Goal: Task Accomplishment & Management: Manage account settings

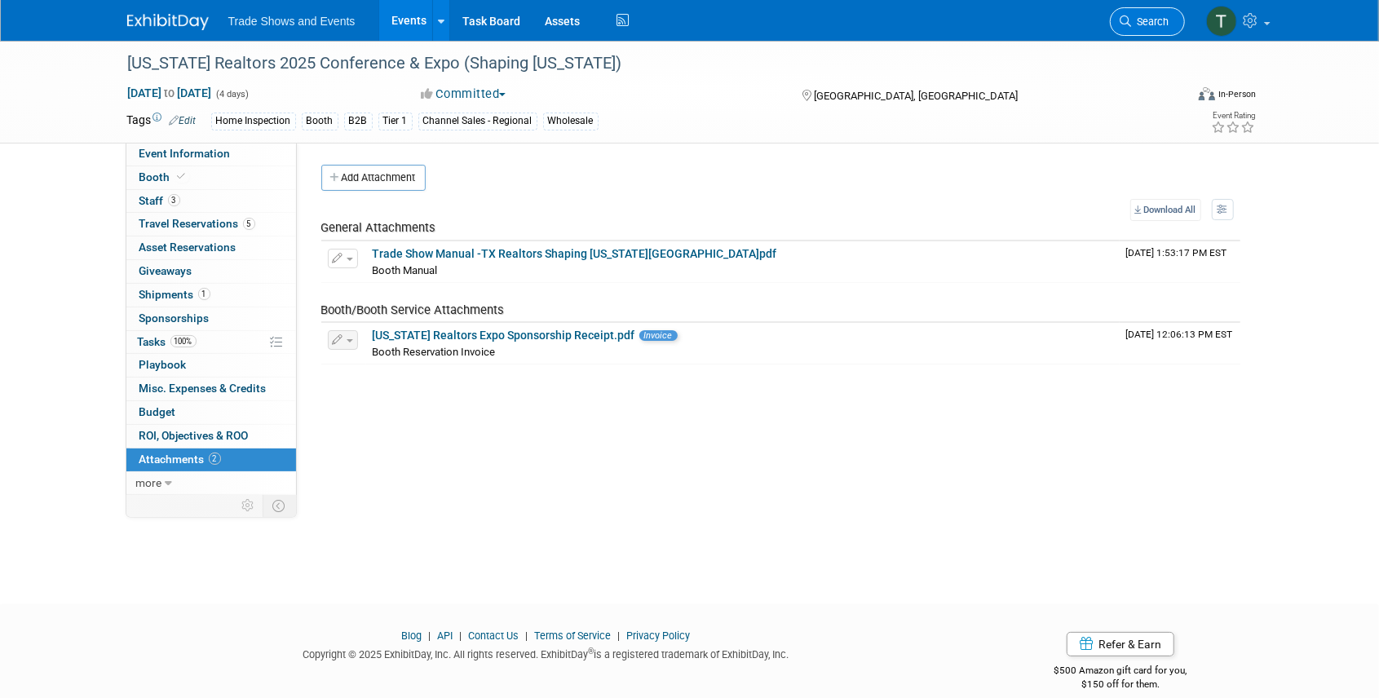
click at [1133, 22] on span "Search" at bounding box center [1151, 21] width 38 height 12
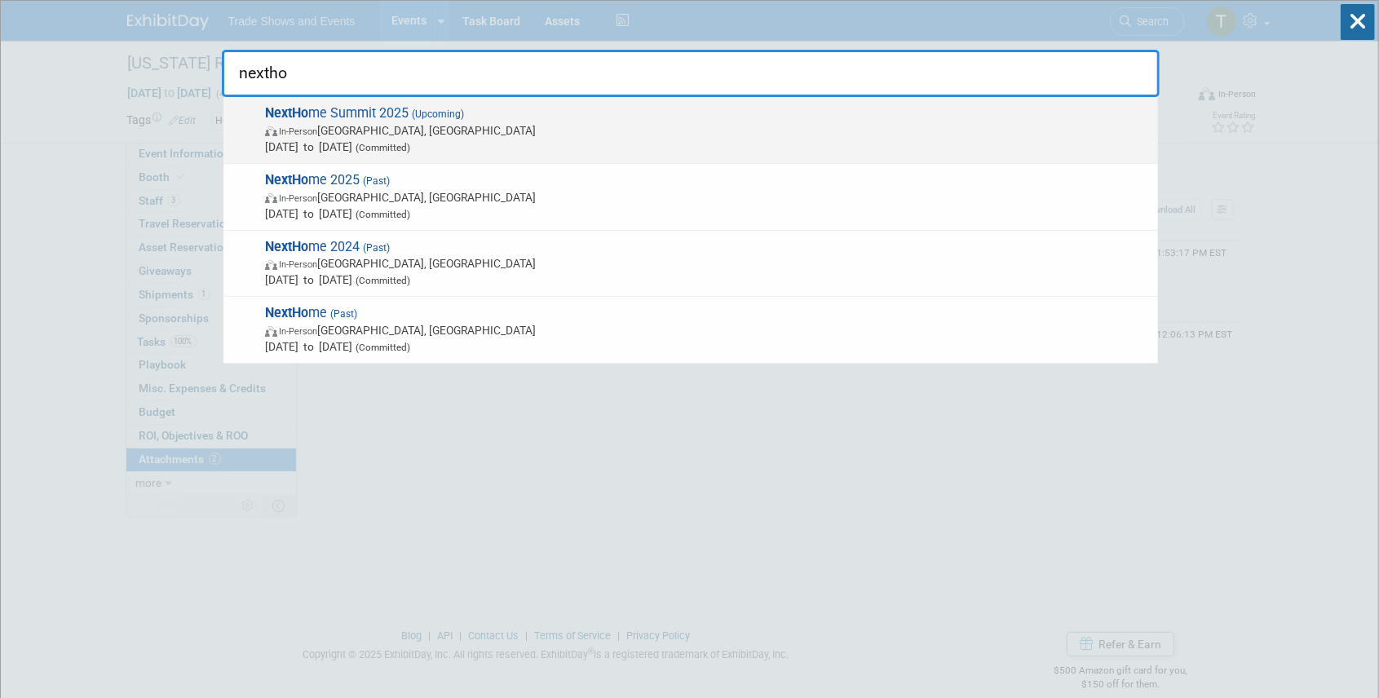
type input "nextho"
click at [423, 113] on span "(Upcoming)" at bounding box center [436, 113] width 55 height 11
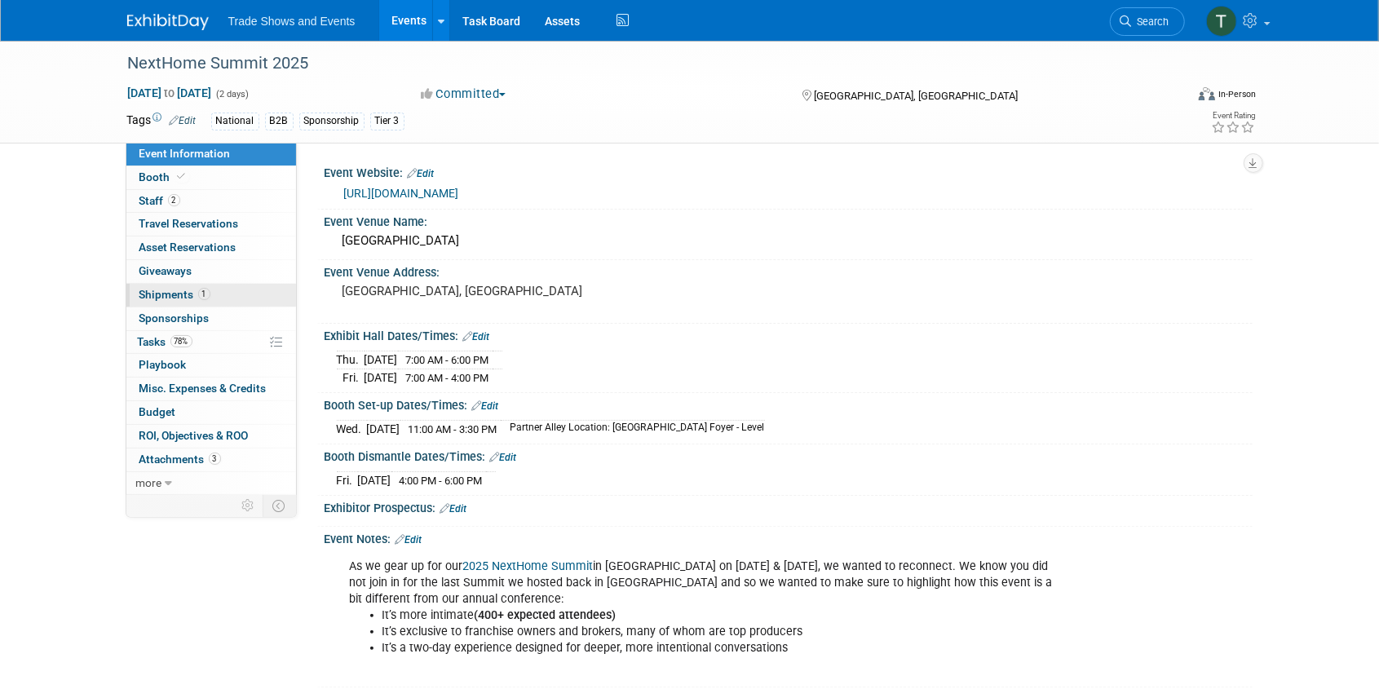
click at [168, 290] on span "Shipments 1" at bounding box center [174, 294] width 71 height 13
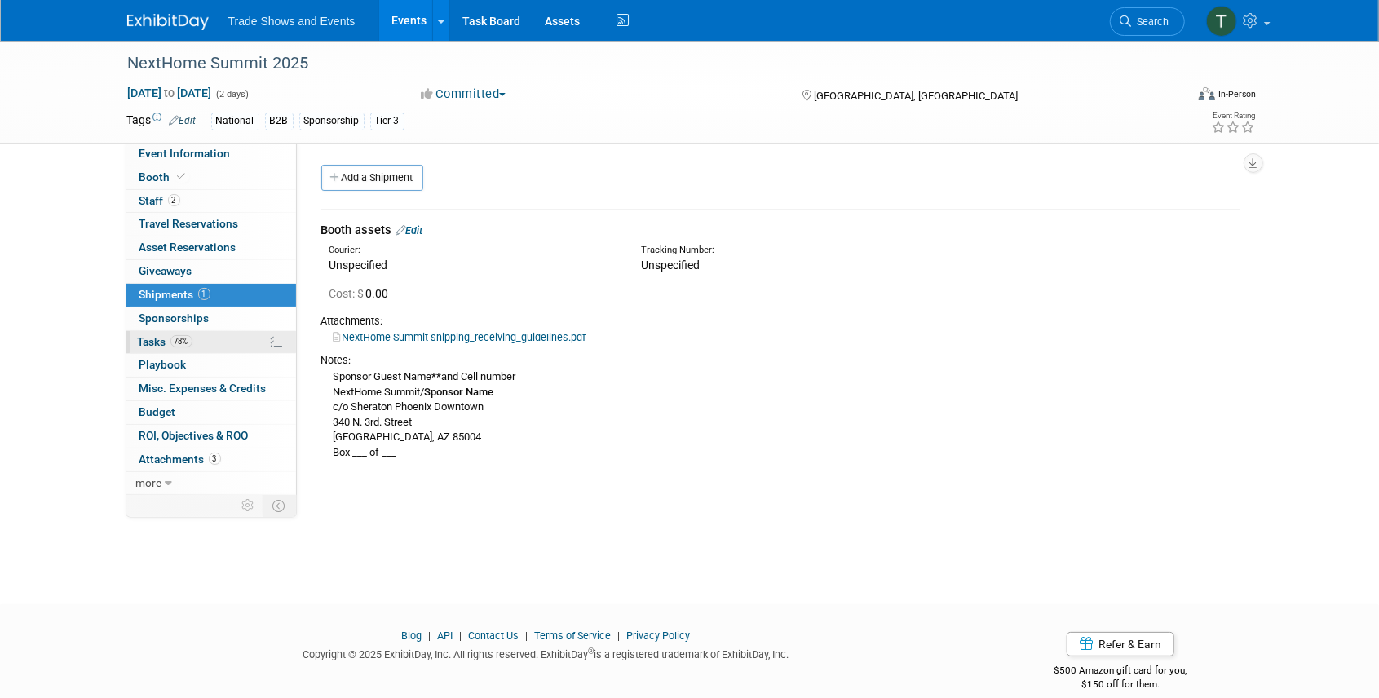
click at [147, 340] on span "Tasks 78%" at bounding box center [165, 341] width 55 height 13
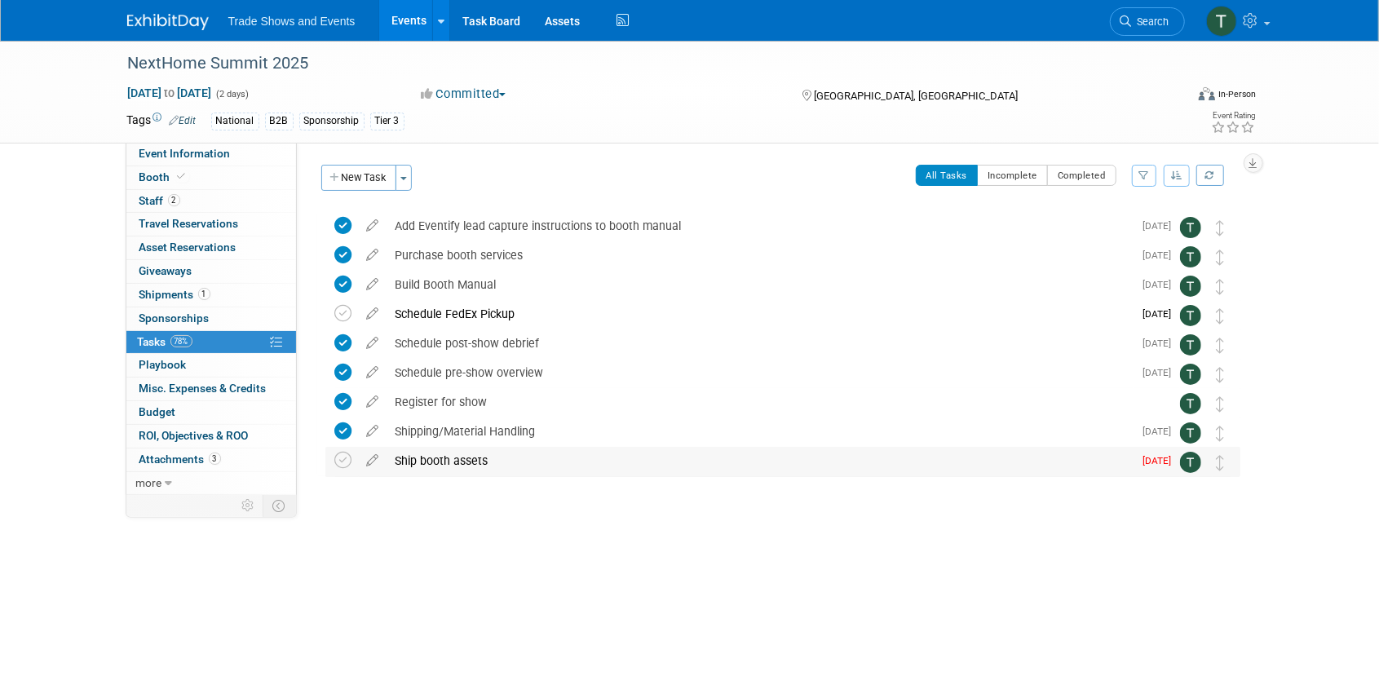
click at [428, 461] on div "Ship booth assets" at bounding box center [760, 461] width 746 height 28
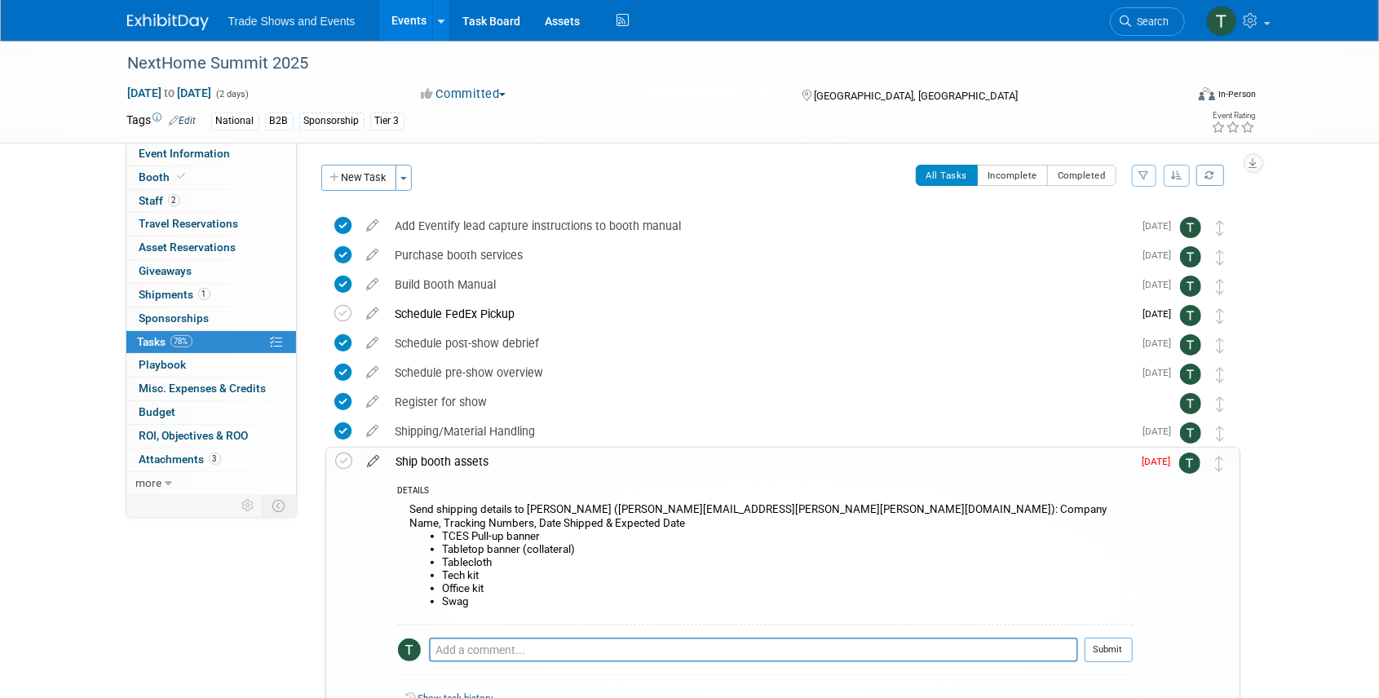
click at [374, 463] on icon at bounding box center [374, 458] width 29 height 20
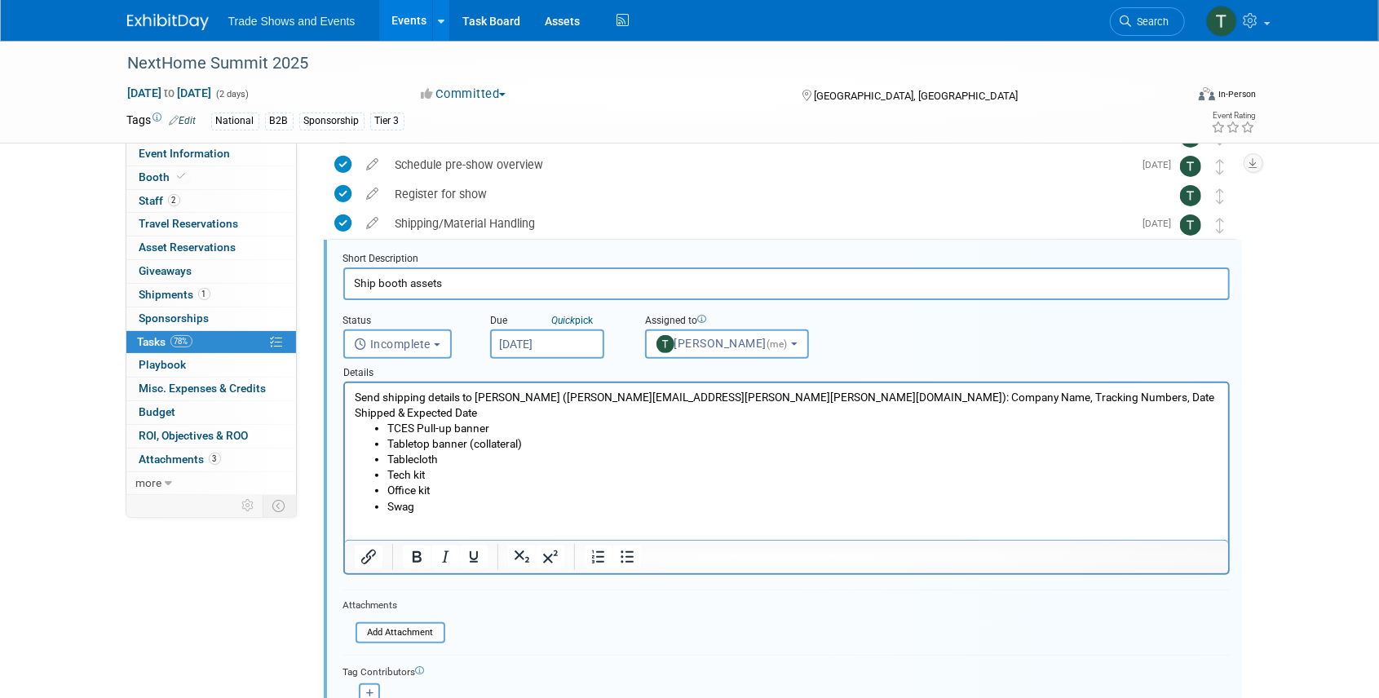
click at [562, 401] on p "Send shipping details to Beth Berkheimer (beth.berkheimer@freeman.com): Company…" at bounding box center [786, 405] width 865 height 31
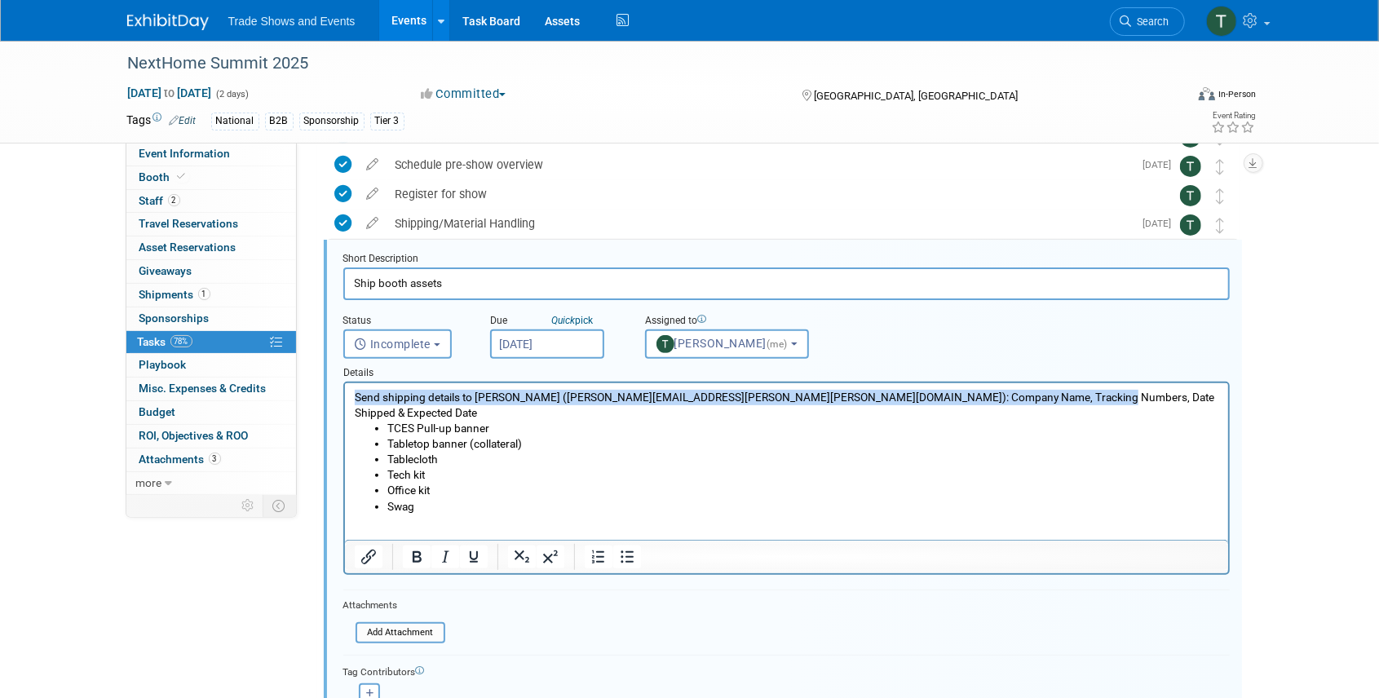
click at [562, 401] on p "Send shipping details to Beth Berkheimer (beth.berkheimer@freeman.com): Company…" at bounding box center [786, 405] width 865 height 31
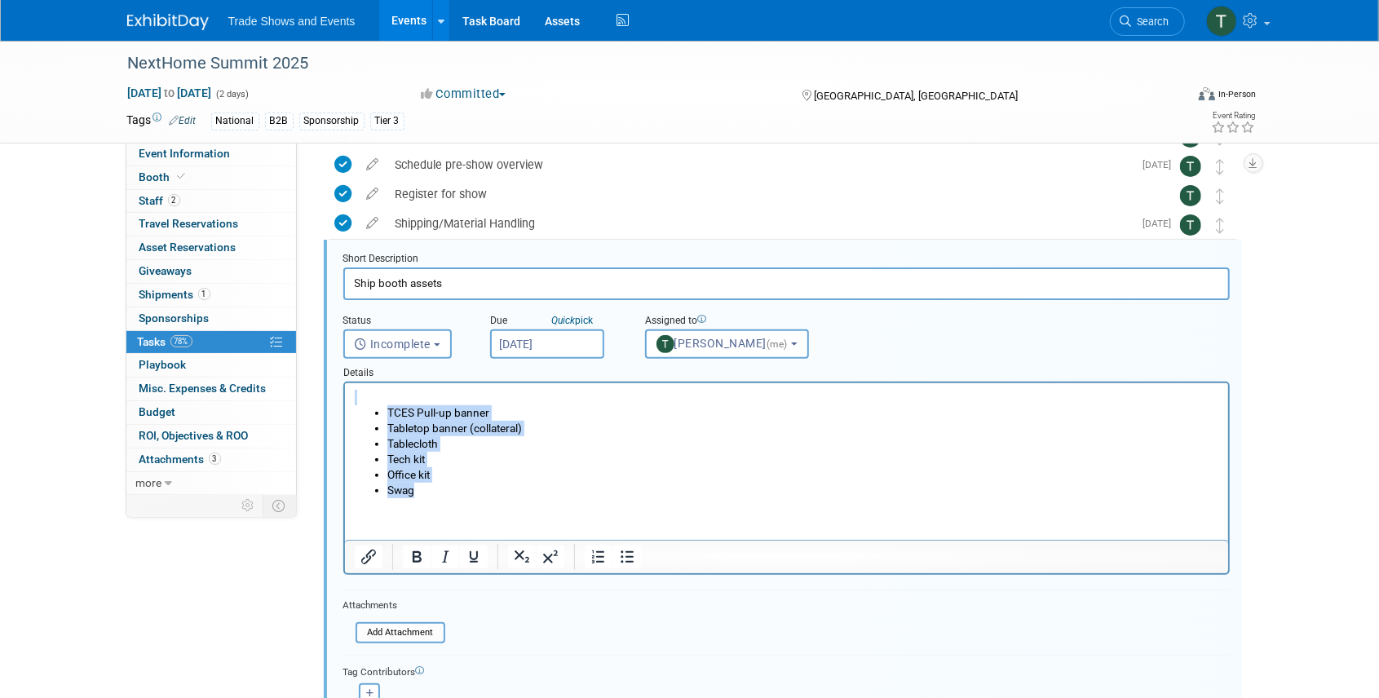
drag, startPoint x: 383, startPoint y: 402, endPoint x: 520, endPoint y: 494, distance: 164.7
click at [520, 494] on body "TCES Pull-up banner Tabletop banner (collateral) Tablecloth Tech kit Office kit…" at bounding box center [786, 444] width 866 height 109
copy body "TCES Pull-up banner Tabletop banner (collateral) Tablecloth Tech kit Office kit…"
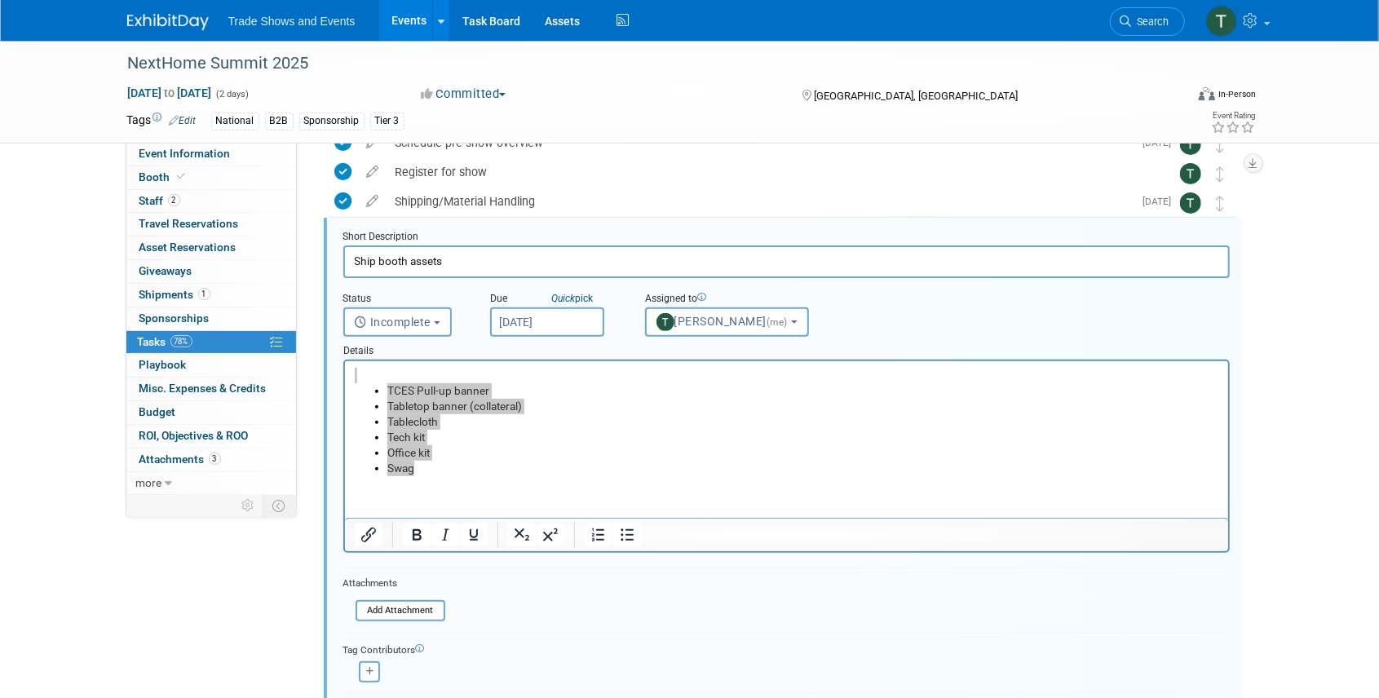
scroll to position [263, 0]
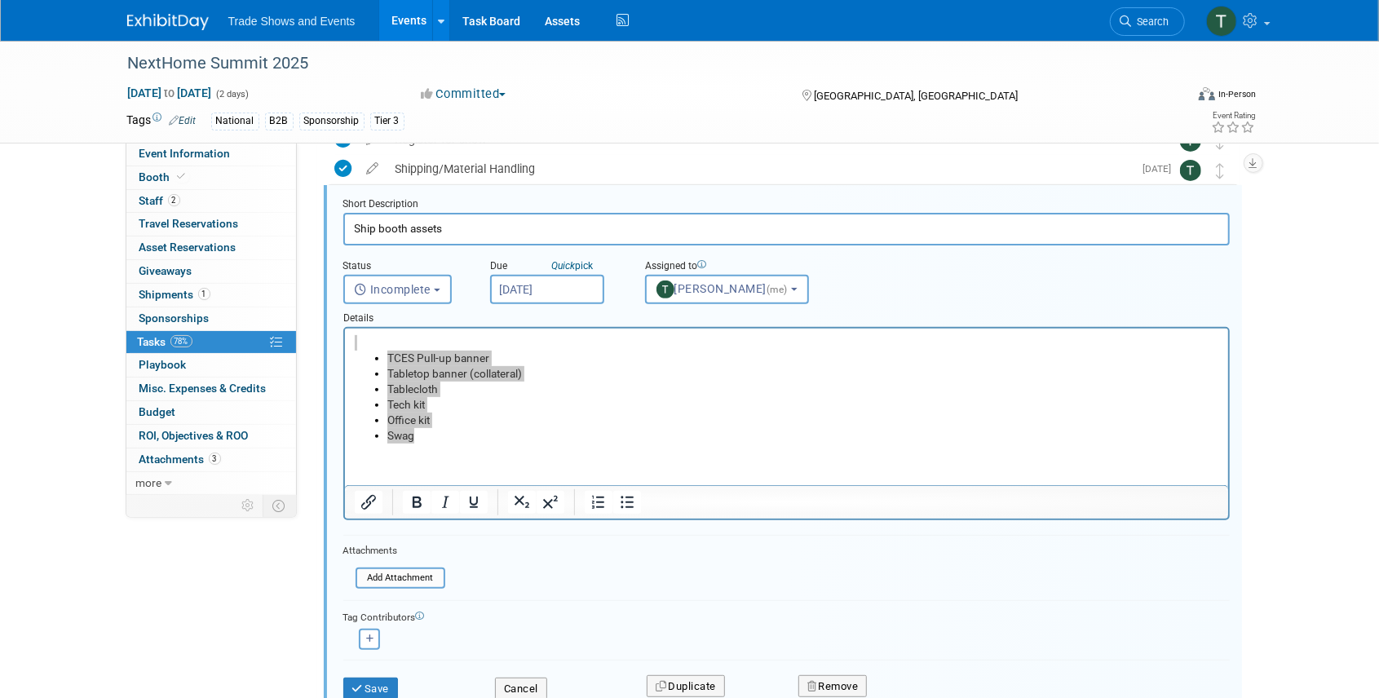
click at [379, 683] on button "Save" at bounding box center [370, 689] width 55 height 23
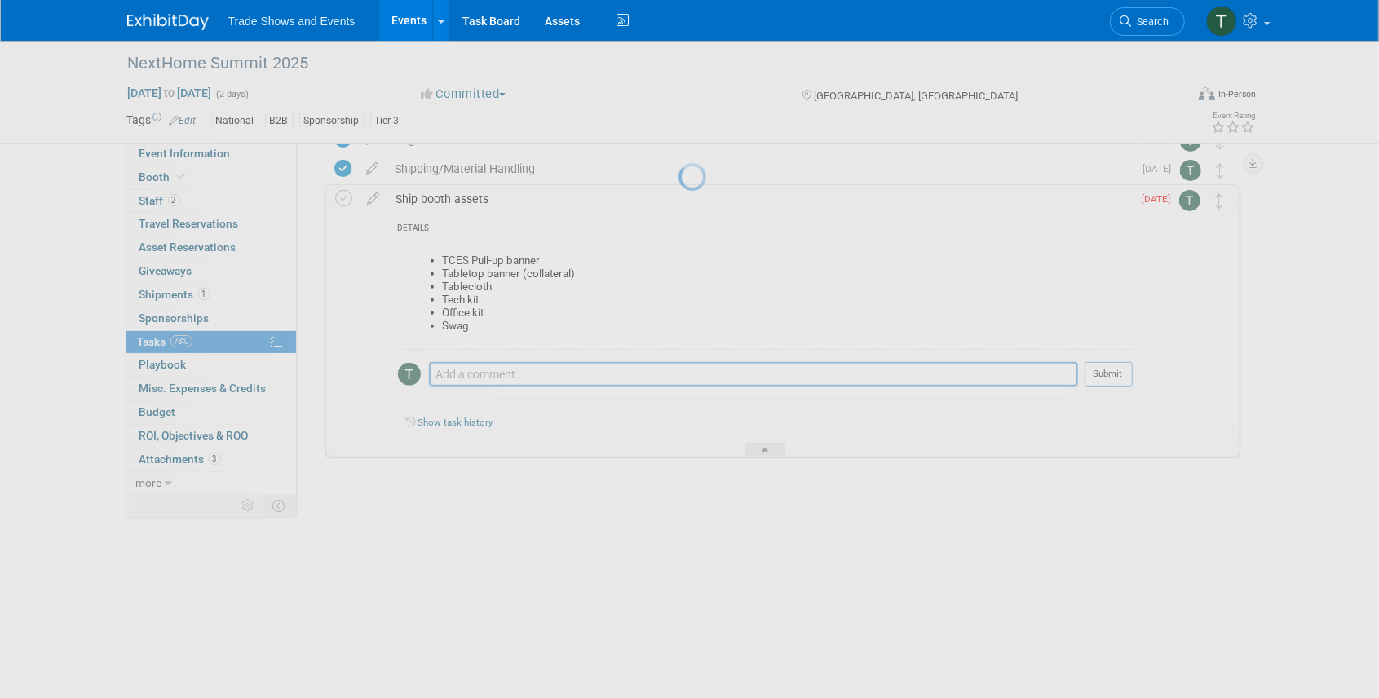
scroll to position [120, 0]
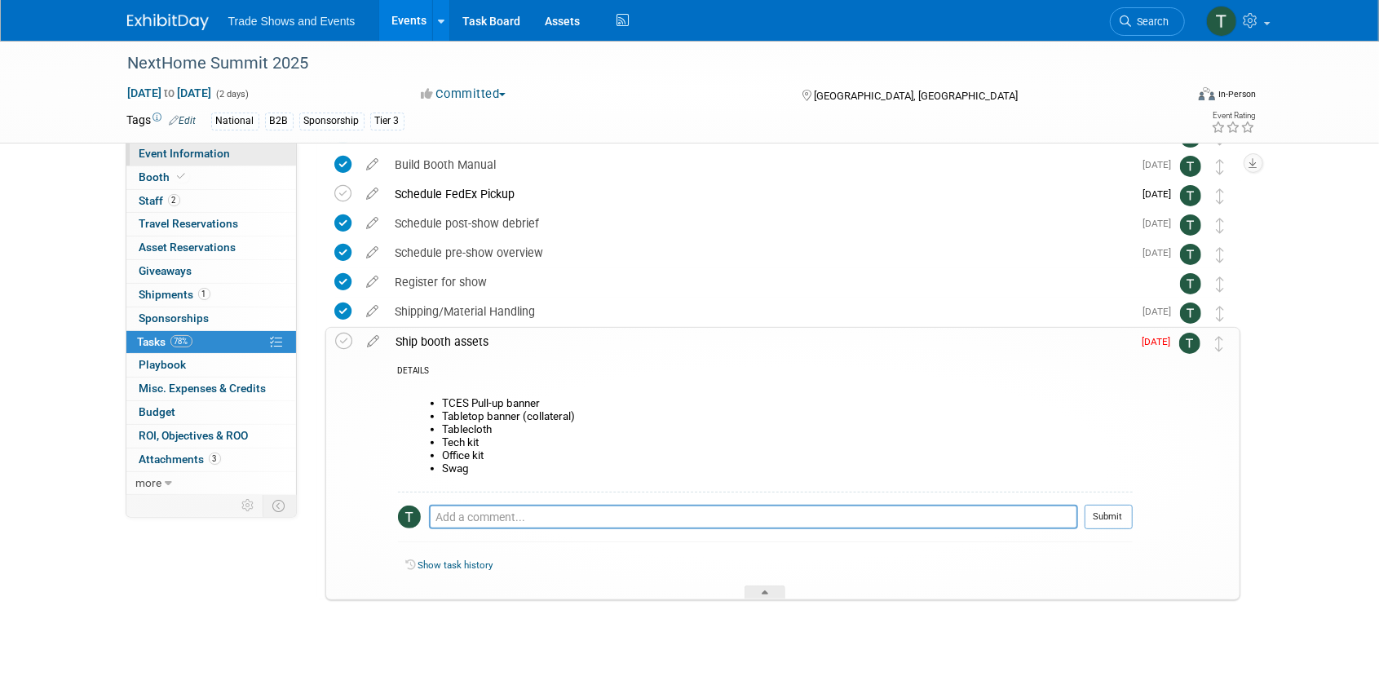
click at [166, 149] on span "Event Information" at bounding box center [184, 153] width 91 height 13
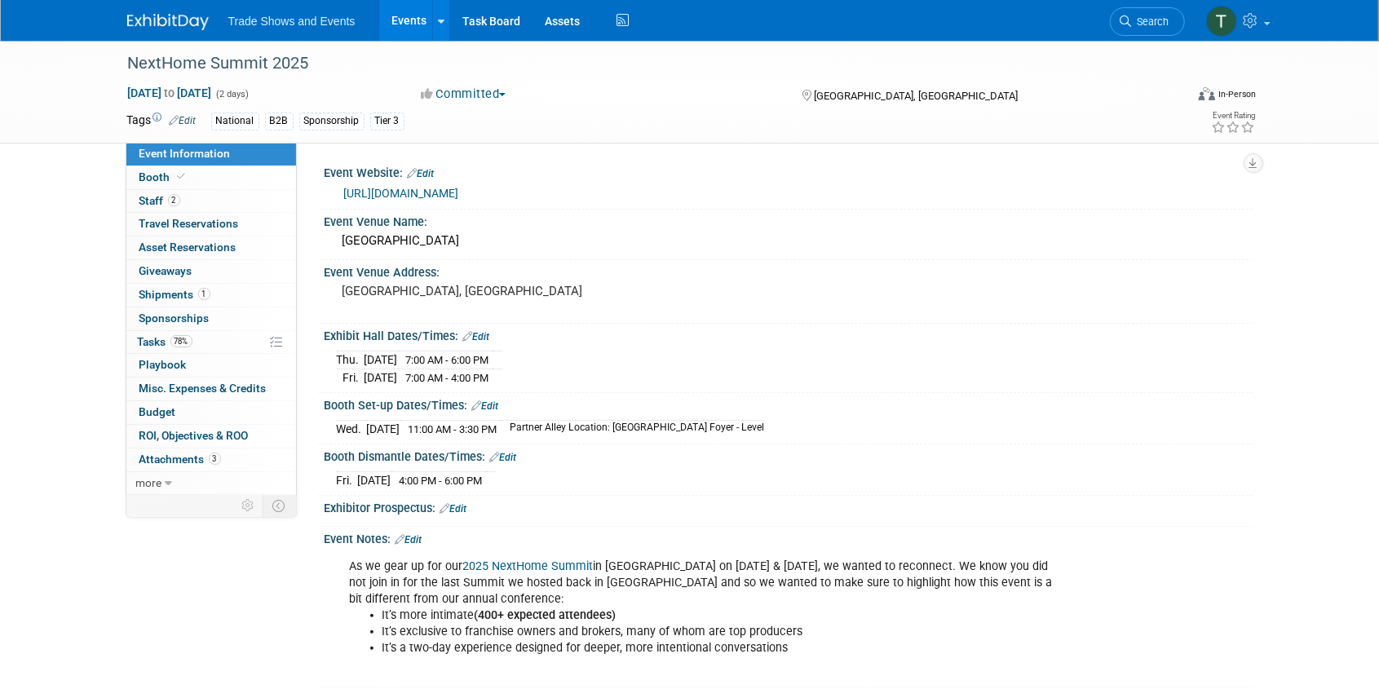
scroll to position [16, 0]
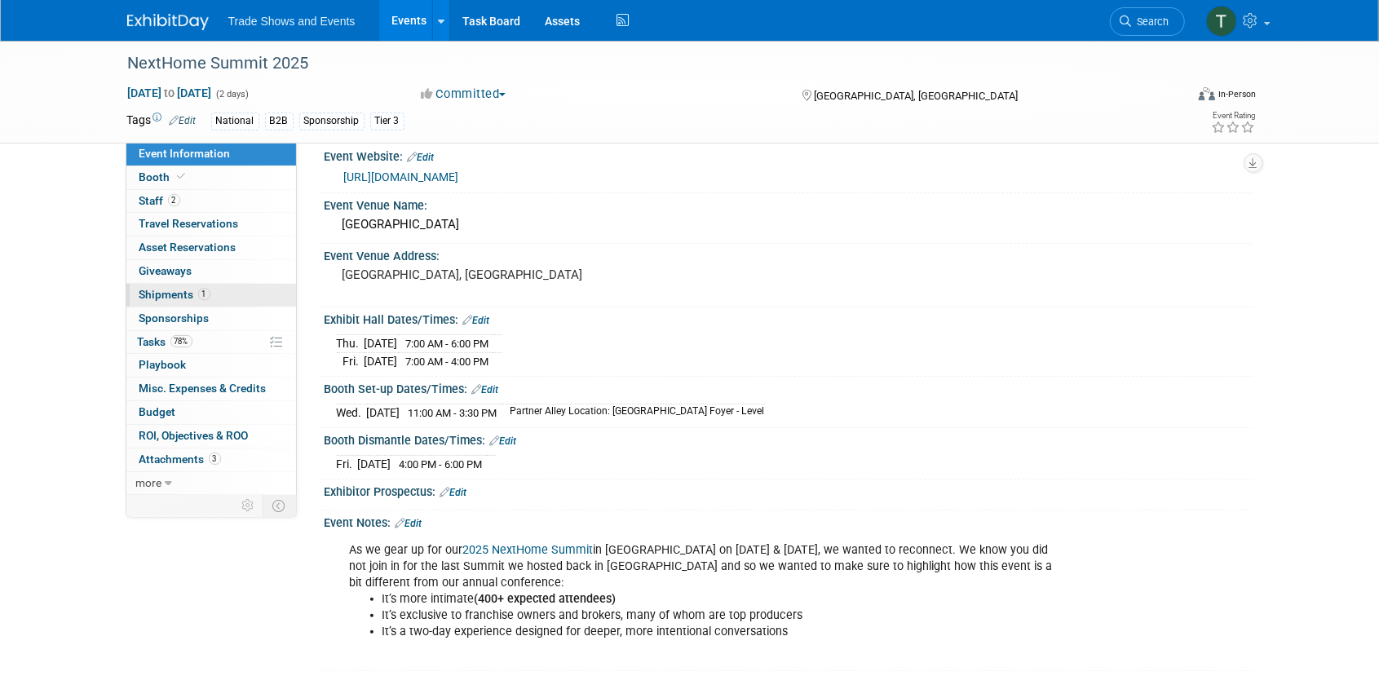
click at [158, 299] on span "Shipments 1" at bounding box center [174, 294] width 71 height 13
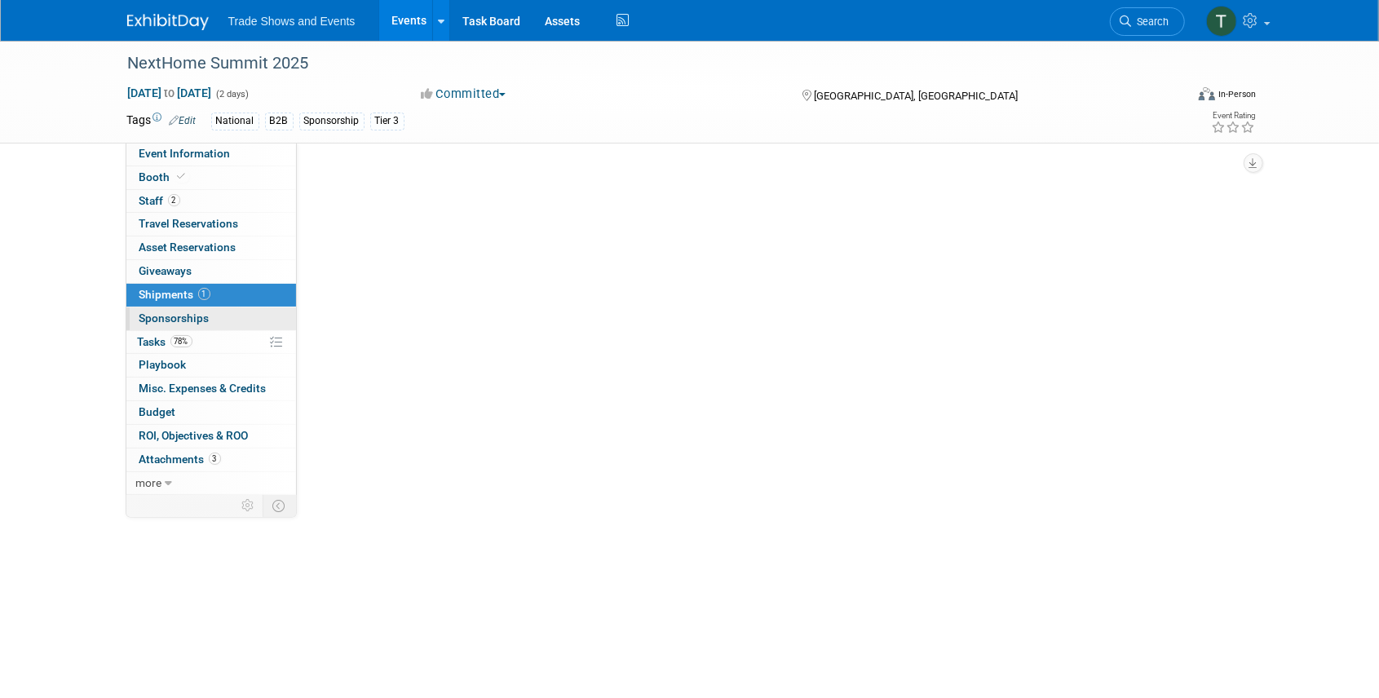
scroll to position [0, 0]
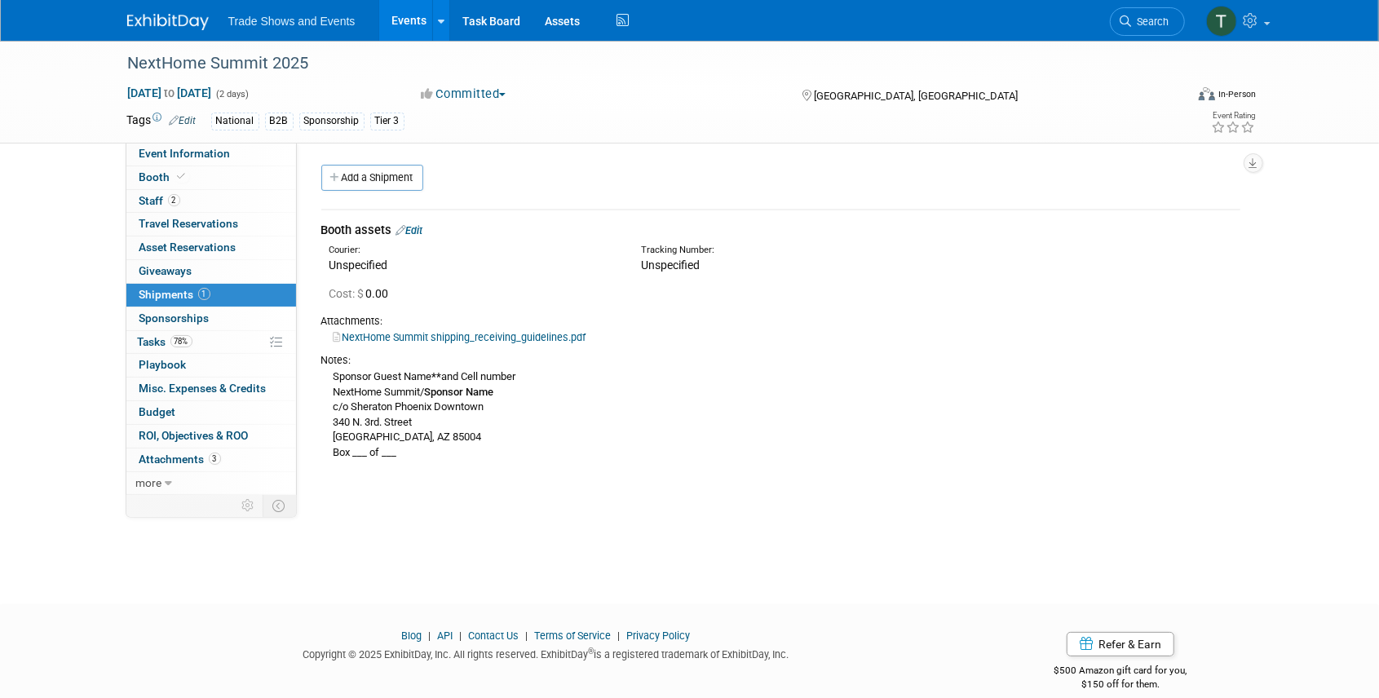
drag, startPoint x: 345, startPoint y: 368, endPoint x: 352, endPoint y: 375, distance: 10.4
click at [345, 368] on div "Sponsor Guest Name ** and Cell number NextHome Summit/ Sponsor Name c/o Sherato…" at bounding box center [780, 414] width 919 height 93
drag, startPoint x: 334, startPoint y: 377, endPoint x: 430, endPoint y: 458, distance: 125.6
click at [430, 458] on div "Sponsor Guest Name ** and Cell number NextHome Summit/ Sponsor Name c/o Sherato…" at bounding box center [780, 414] width 919 height 93
copy div "Sponsor Guest Name ** and Cell number NextHome Summit/ Sponsor Name c/o Sherato…"
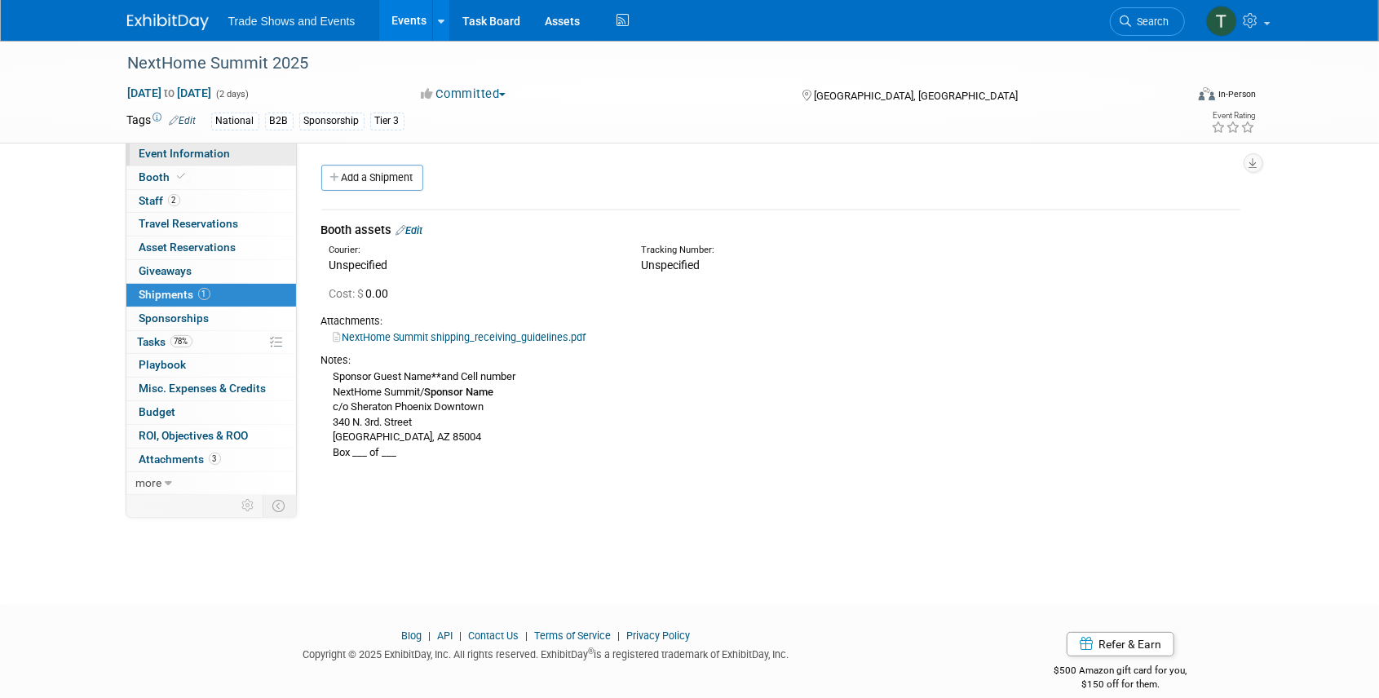
click at [193, 149] on span "Event Information" at bounding box center [184, 153] width 91 height 13
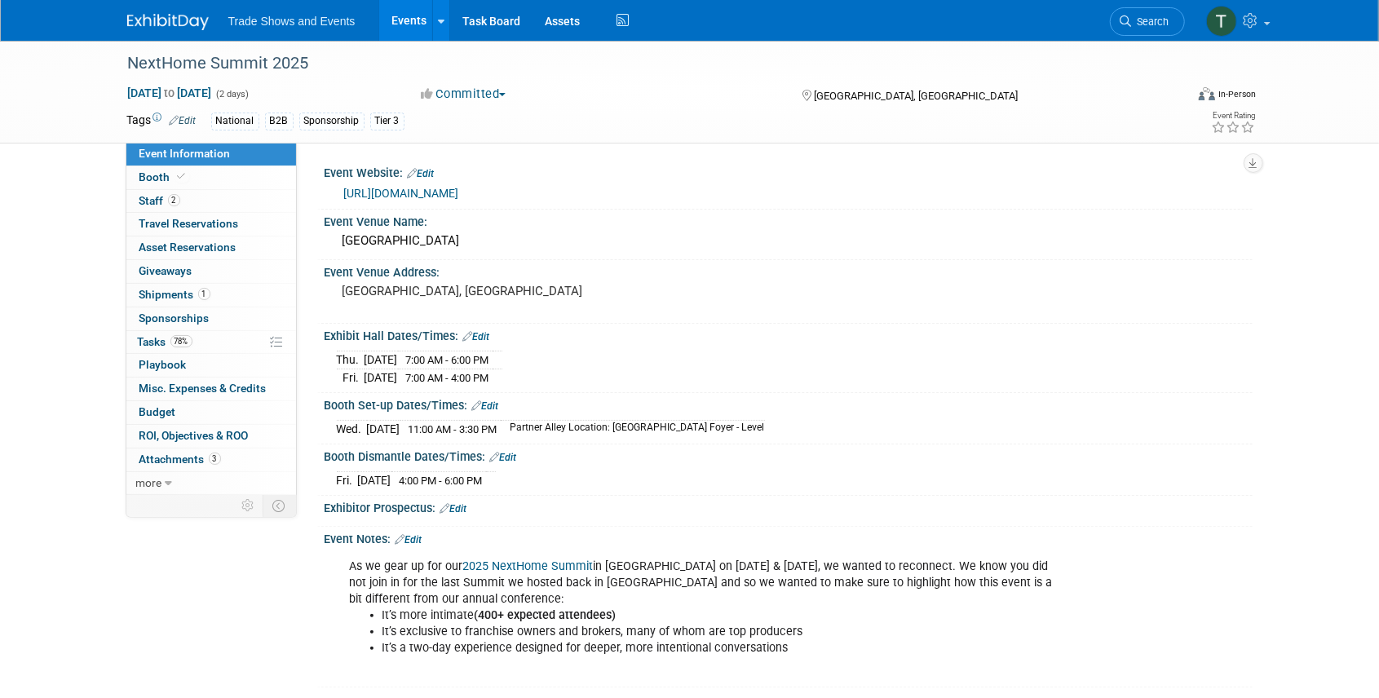
click at [1130, 21] on icon at bounding box center [1126, 20] width 11 height 11
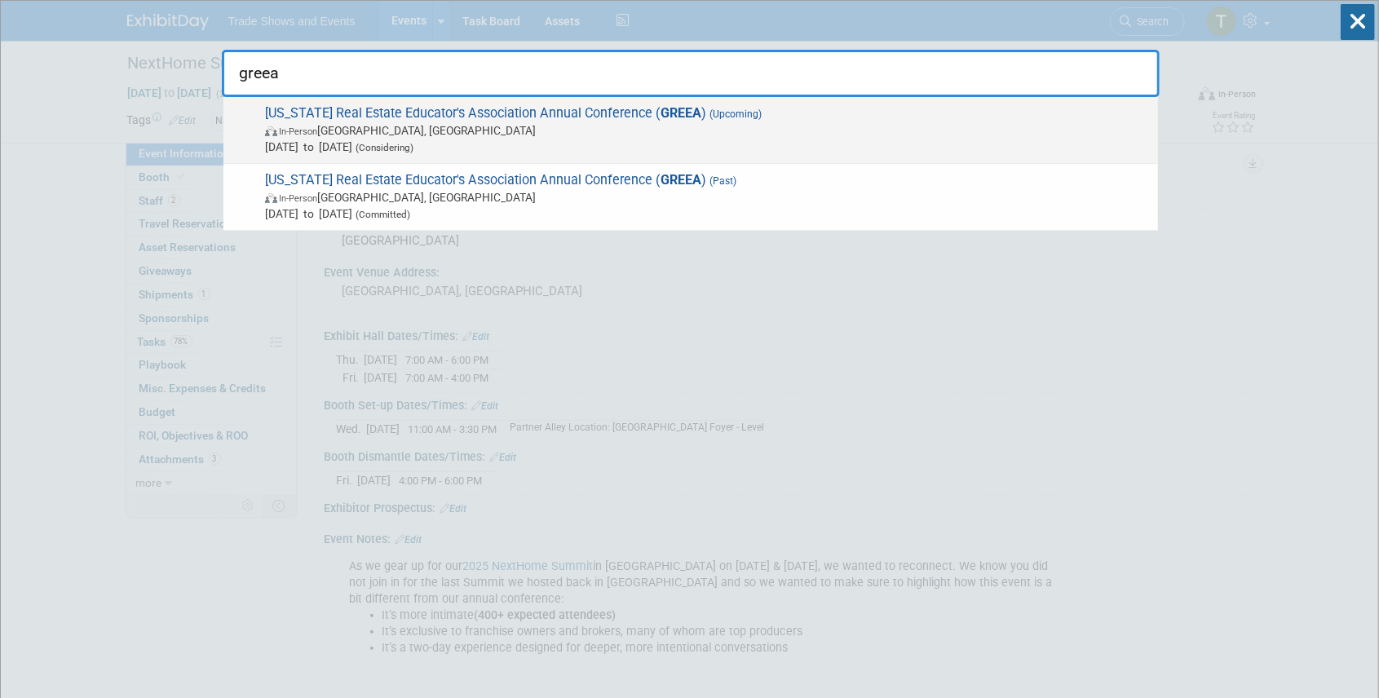
type input "greea"
click at [480, 114] on span "Georgia Real Estate Educator's Association Annual Conference ( GREEA ) (Upcomin…" at bounding box center [705, 130] width 890 height 50
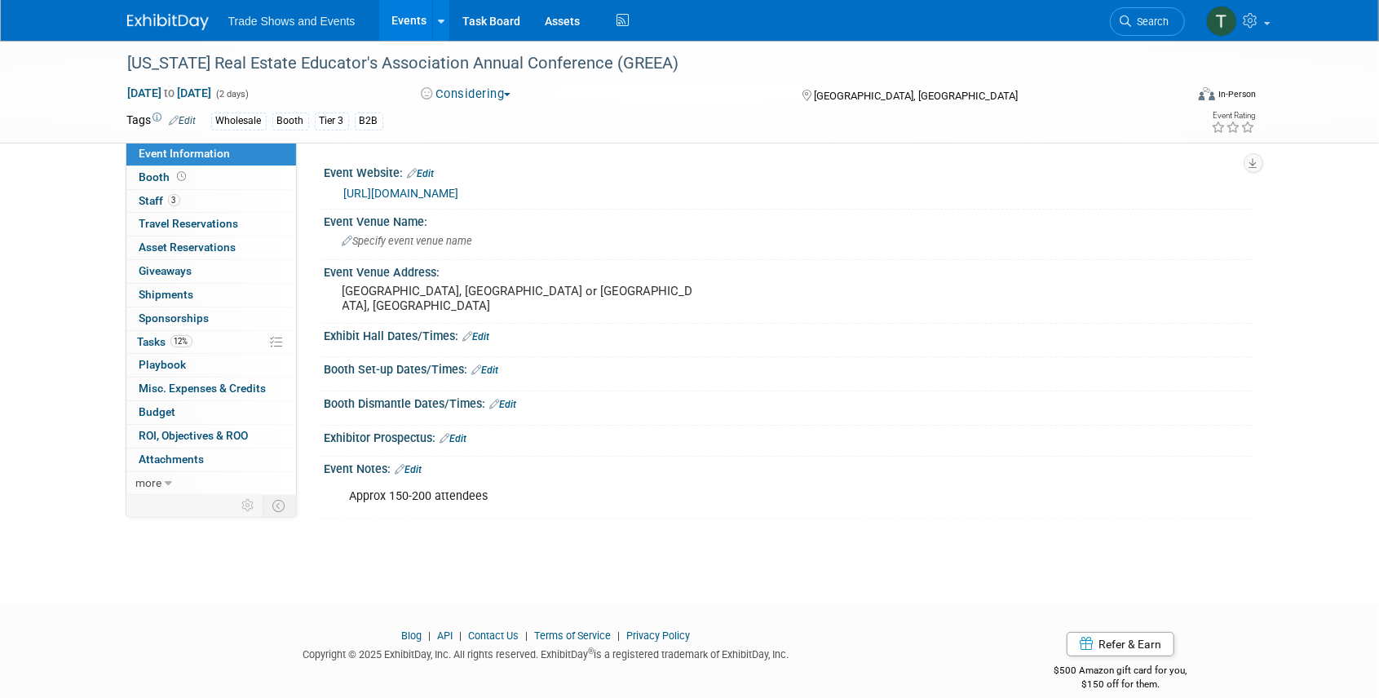
click at [460, 96] on button "Considering" at bounding box center [466, 94] width 102 height 17
click at [467, 117] on link "Committed" at bounding box center [480, 120] width 129 height 23
click at [165, 173] on span "Booth" at bounding box center [164, 176] width 51 height 13
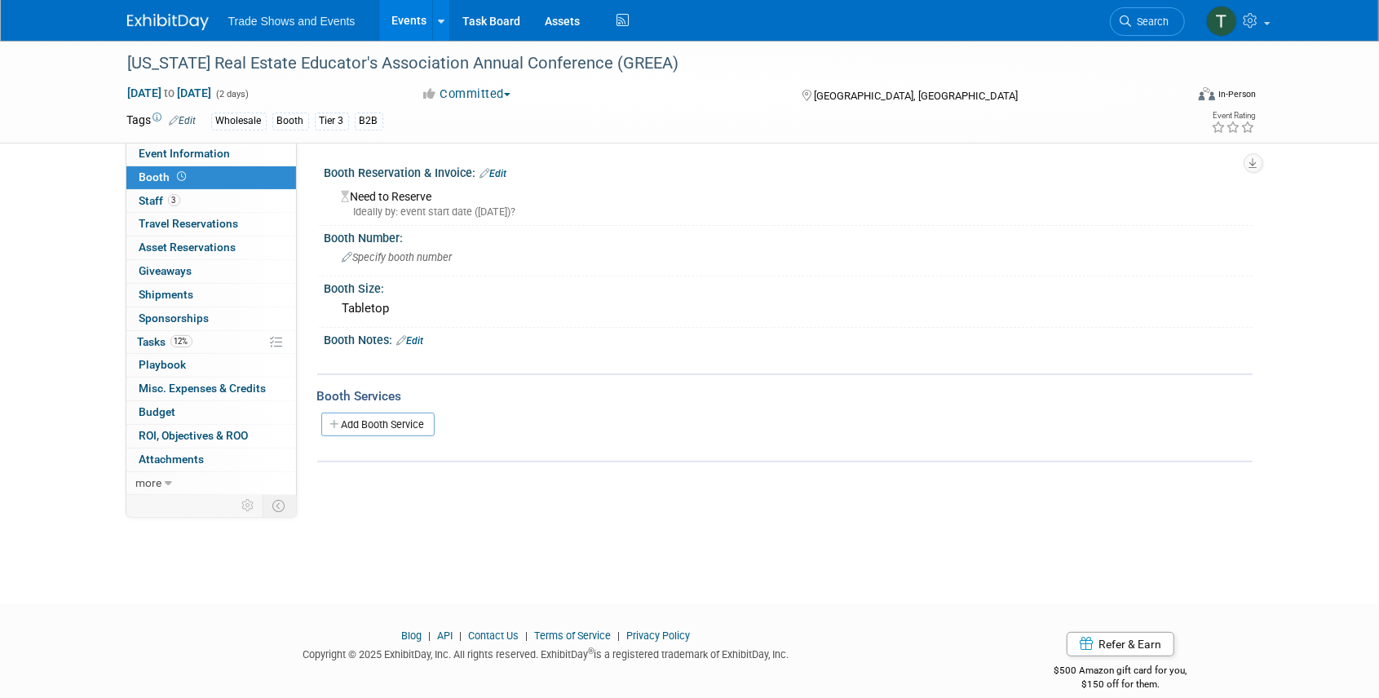
click at [507, 171] on link "Edit" at bounding box center [493, 173] width 27 height 11
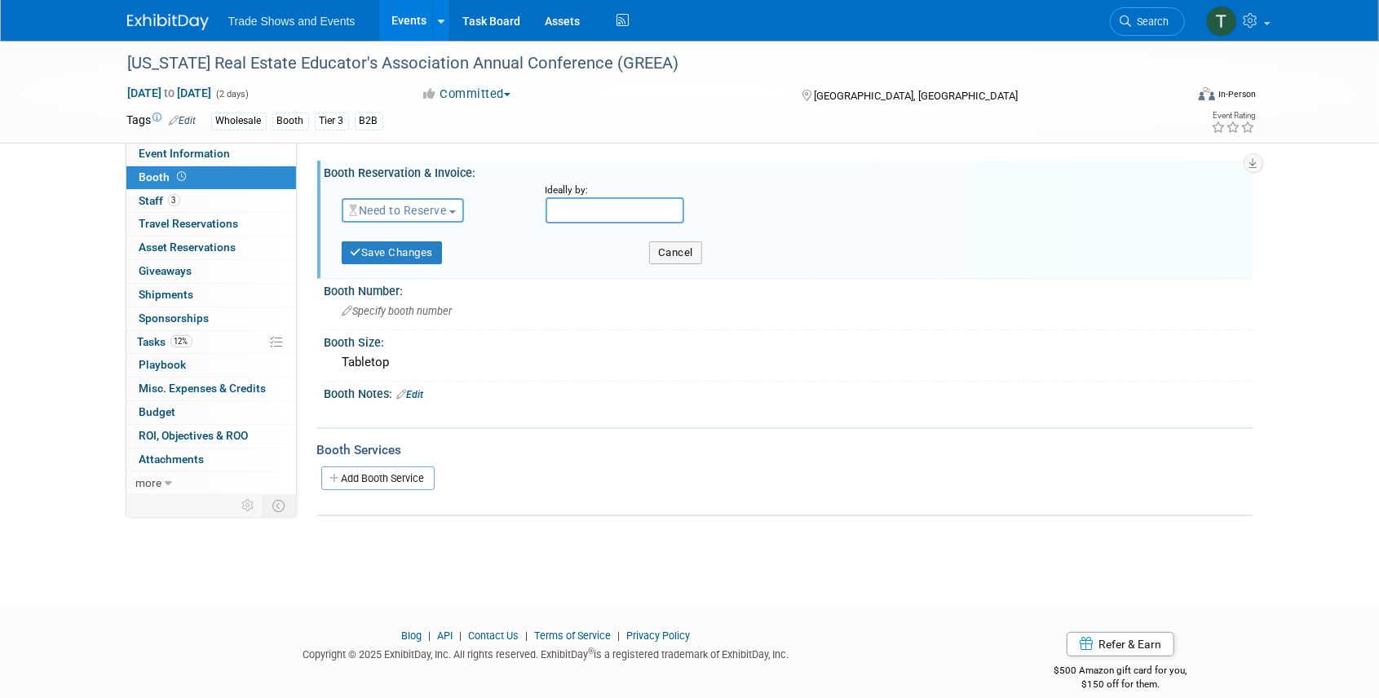
click at [440, 207] on span "Need to Reserve" at bounding box center [398, 210] width 97 height 13
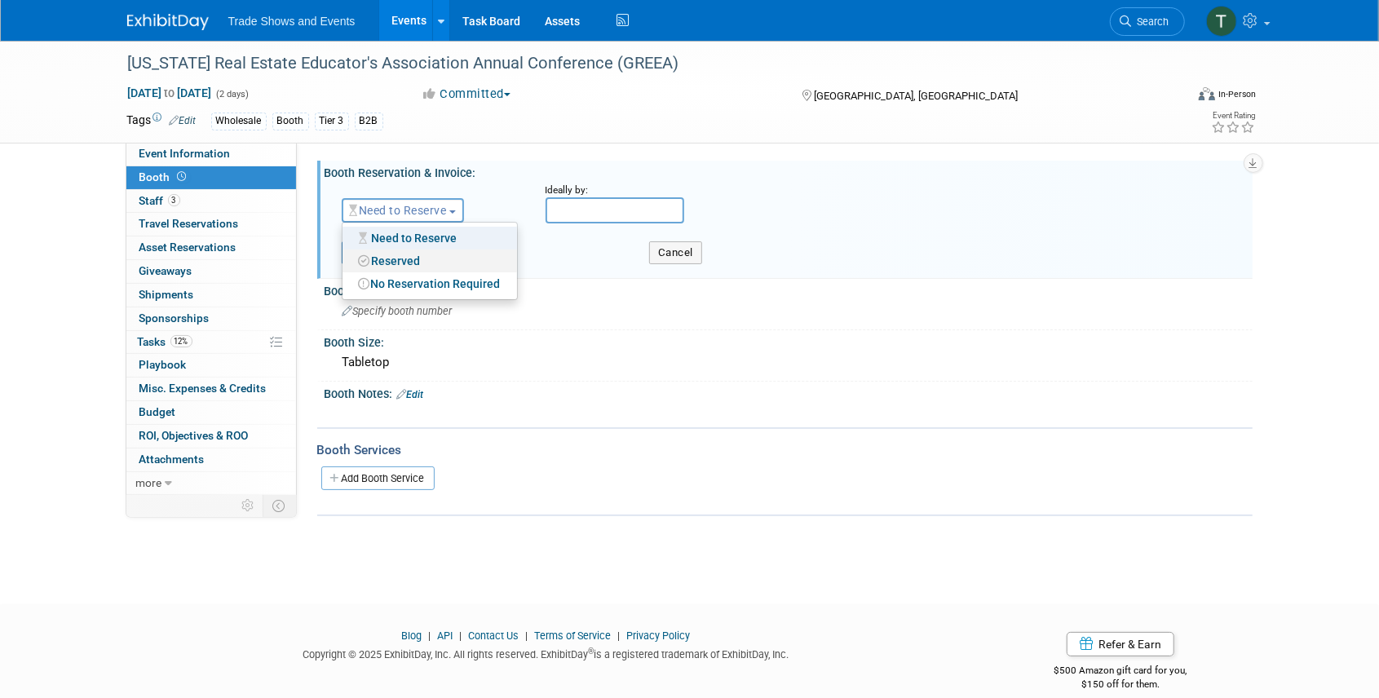
click at [408, 258] on link "Reserved" at bounding box center [430, 261] width 175 height 23
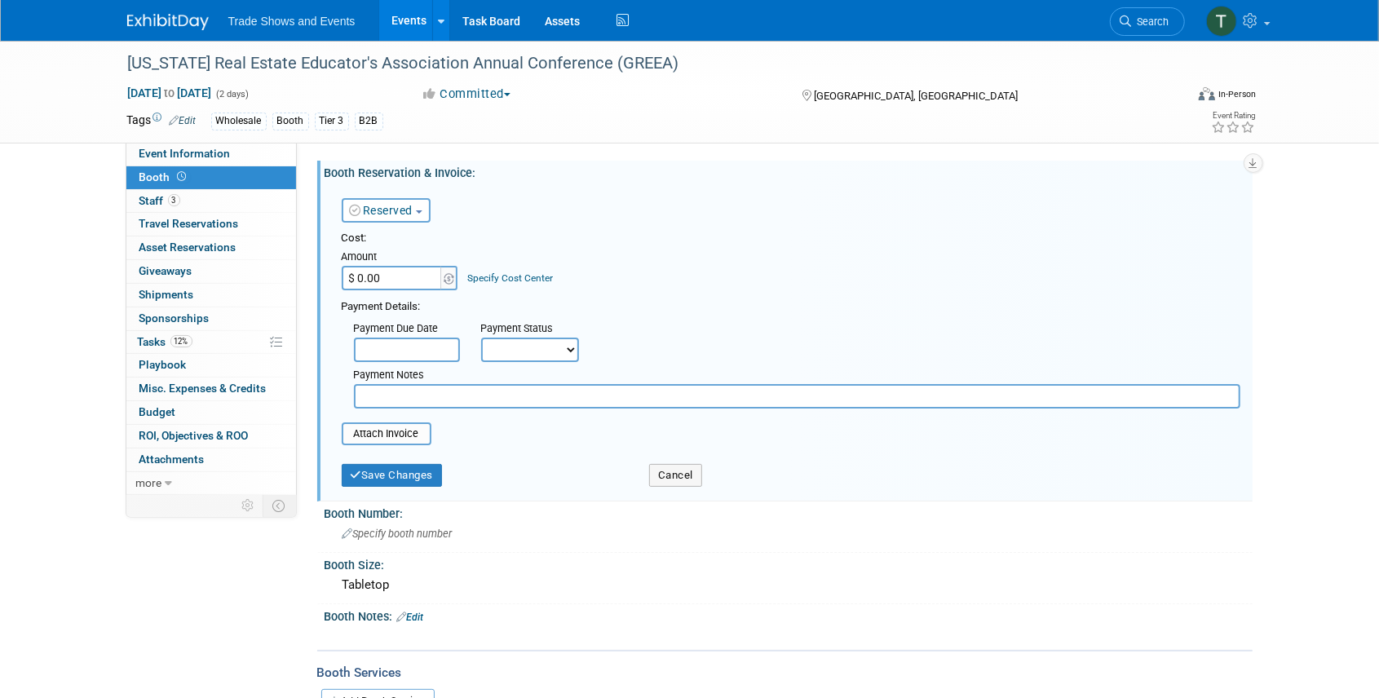
click at [402, 275] on input "$ 0.00" at bounding box center [393, 278] width 102 height 24
type input "$ 1,000.00"
click at [400, 479] on button "Save Changes" at bounding box center [392, 475] width 101 height 23
